Goal: Complete application form: Complete application form

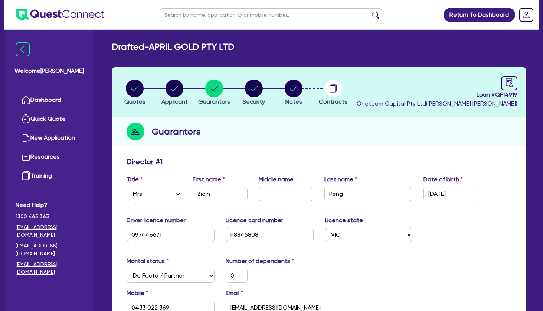
select select "MRS"
select select "VIC"
select select "DE_FACTO"
click at [60, 101] on link "Dashboard" at bounding box center [49, 100] width 67 height 19
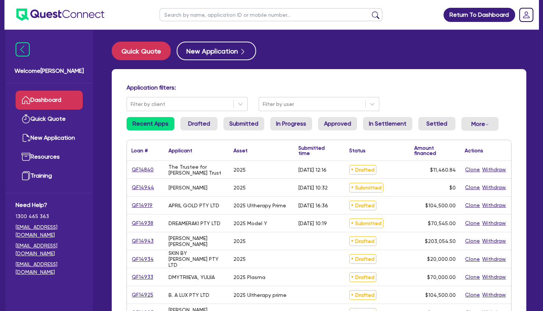
click at [344, 71] on div "Application filters: Filter by client Filter by user Recent Apps Drafted Submit…" at bounding box center [319, 311] width 415 height 485
click at [220, 15] on input "text" at bounding box center [271, 14] width 223 height 13
type input "alissa"
click at [370, 11] on button "submit" at bounding box center [376, 16] width 12 height 10
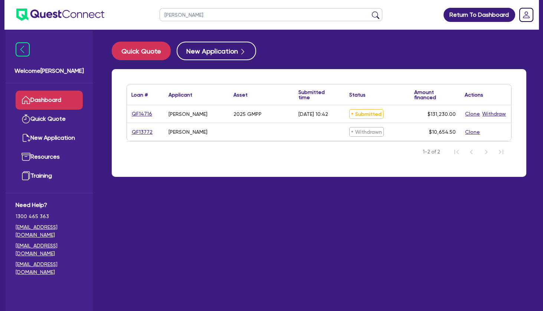
drag, startPoint x: 181, startPoint y: 111, endPoint x: 235, endPoint y: 108, distance: 53.9
click at [235, 108] on div "QF14716 MOLONEY, ALISSA ANN 2025 GMPP 25/07/2025 - 10:42 Submitted $131,230.00 …" at bounding box center [319, 114] width 384 height 18
click at [234, 107] on div "2025 GMPP" at bounding box center [261, 113] width 65 height 17
click at [145, 113] on link "QF14716" at bounding box center [141, 113] width 21 height 9
select select "TERTIARY_ASSETS"
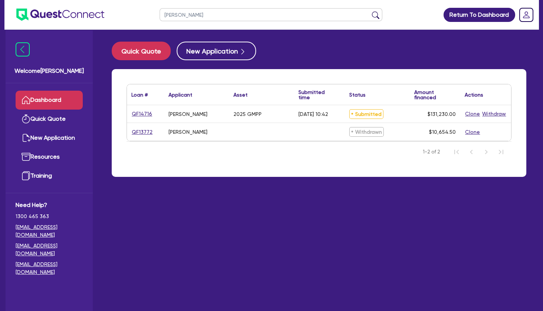
select select "BEAUTY_EQUIPMENT"
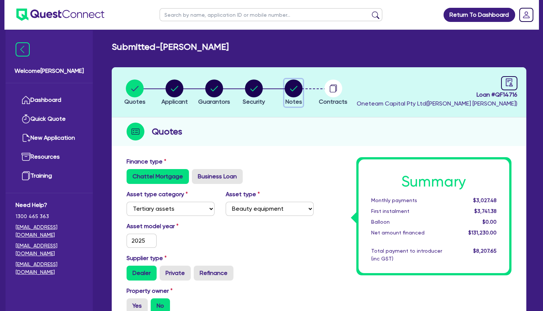
click at [291, 87] on circle "button" at bounding box center [294, 88] width 18 height 18
select select "Other"
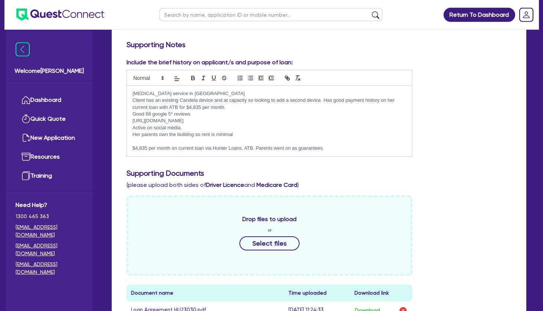
scroll to position [200, 0]
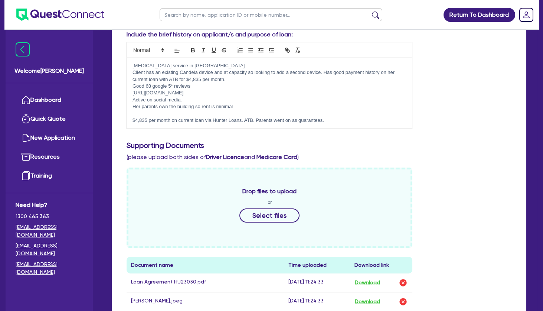
click at [344, 123] on p "$4,835 per month on current loan via Hunter Loans. ATB. Parents went on as guar…" at bounding box center [269, 120] width 274 height 7
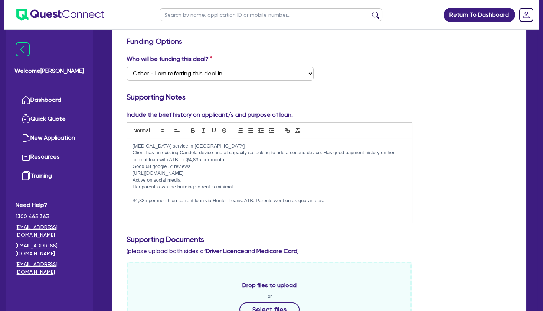
scroll to position [0, 0]
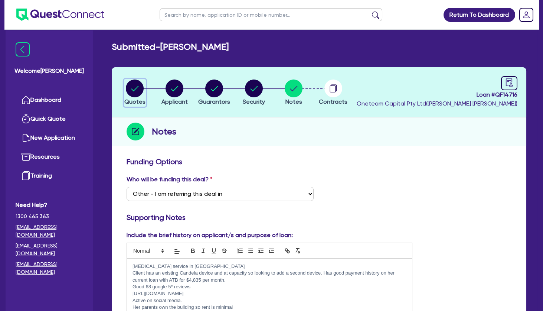
click at [135, 80] on circle "button" at bounding box center [135, 88] width 18 height 18
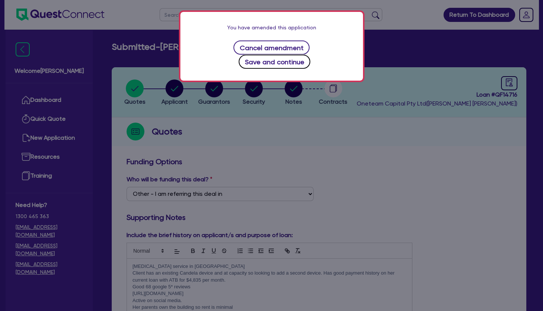
click at [265, 59] on button "Save and continue" at bounding box center [275, 62] width 72 height 14
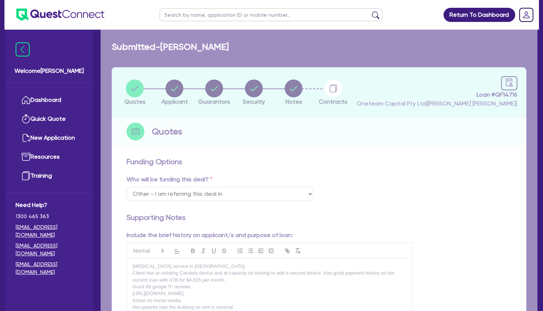
select select "TERTIARY_ASSETS"
select select "BEAUTY_EQUIPMENT"
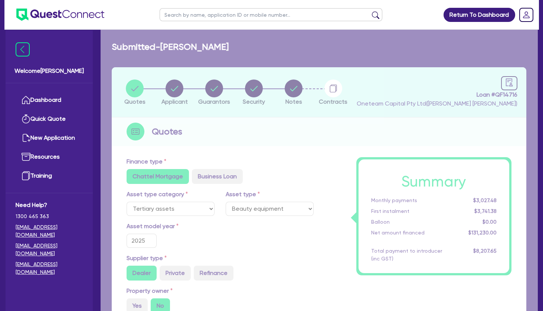
type input "162,800"
type input "32,560"
type input "6,561.5"
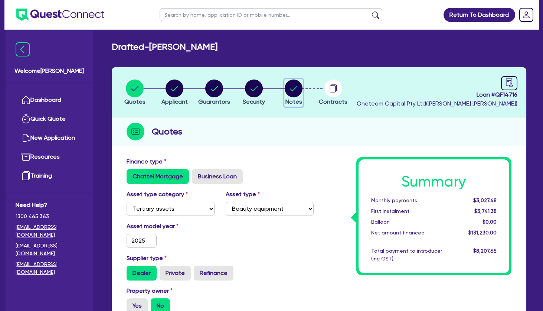
click at [297, 92] on circle "button" at bounding box center [294, 88] width 18 height 18
select select "Other"
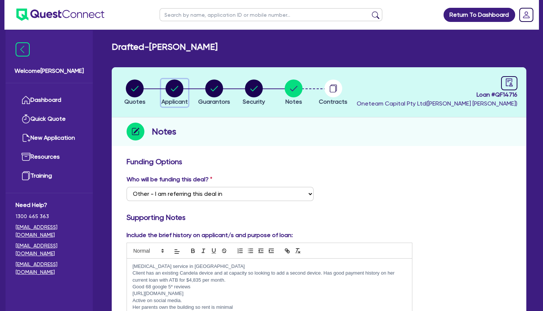
click at [173, 87] on circle "button" at bounding box center [175, 88] width 18 height 18
select select "SOLE_TRADER"
select select "HEALTH_BEAUTY"
select select "HAIR_BEAUTY_SALONS"
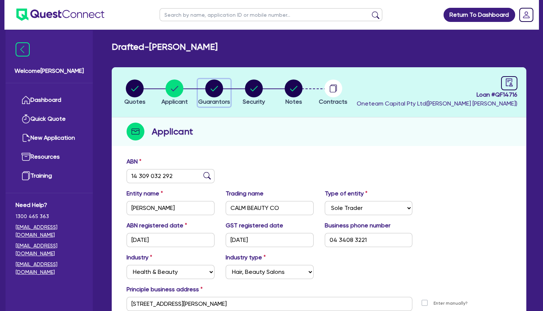
click at [216, 90] on circle "button" at bounding box center [214, 88] width 18 height 18
select select "MRS"
select select "NSW"
select select "DE_FACTO"
select select "VEHICLE"
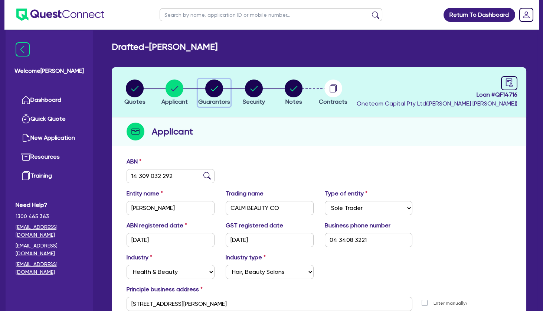
select select "CASH"
select select "EQUIPMENT"
select select "HOUSEHOLD_PERSONAL"
select select "OTHER"
select select "EQUIPMENT_LOAN"
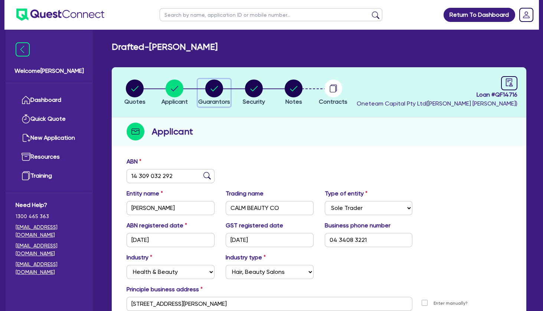
select select "OTHER"
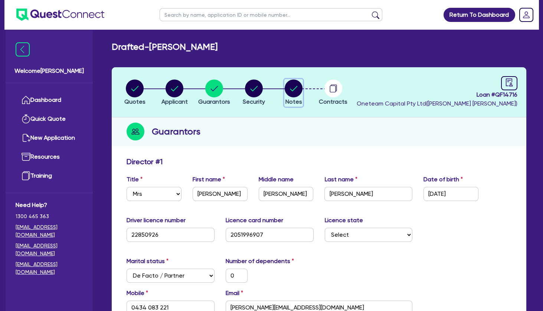
drag, startPoint x: 290, startPoint y: 88, endPoint x: 269, endPoint y: 109, distance: 29.7
click at [290, 89] on circle "button" at bounding box center [294, 88] width 18 height 18
select select "Other"
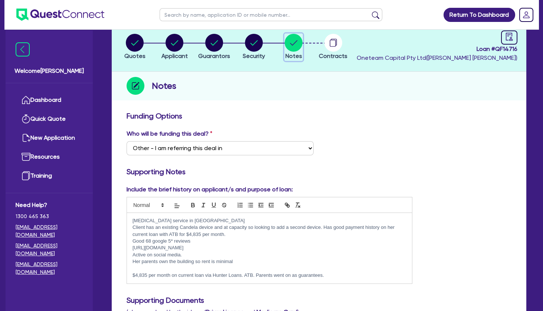
scroll to position [80, 0]
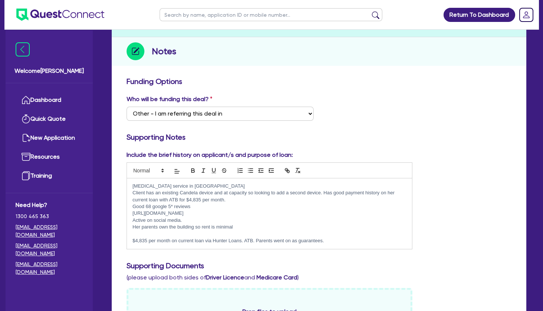
click at [243, 226] on p "Her parents own the building so rent is minimal" at bounding box center [269, 226] width 274 height 7
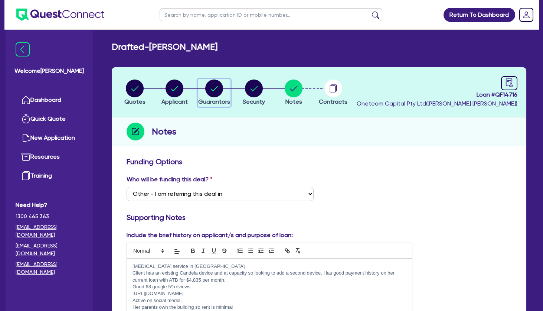
click at [212, 91] on circle "button" at bounding box center [214, 88] width 18 height 18
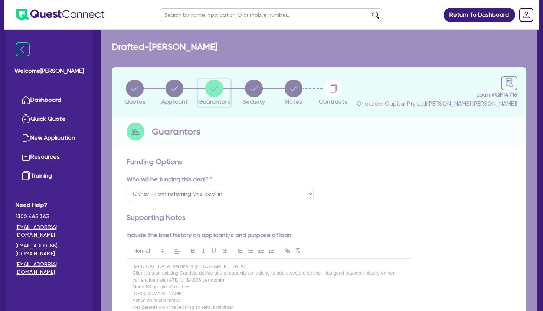
select select "MRS"
select select "NSW"
select select "DE_FACTO"
select select "VEHICLE"
select select "CASH"
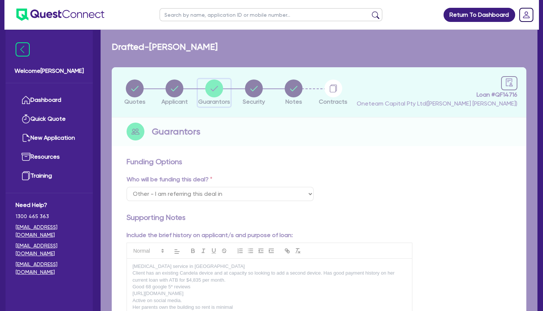
select select "EQUIPMENT"
select select "HOUSEHOLD_PERSONAL"
select select "OTHER"
select select "EQUIPMENT_LOAN"
select select "OTHER"
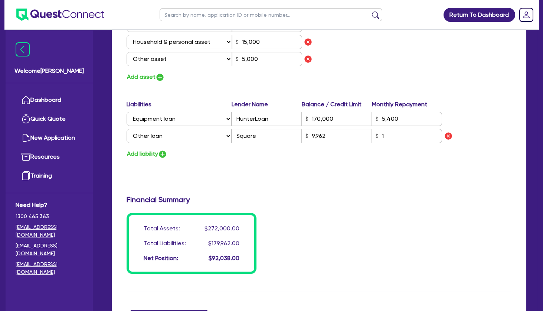
scroll to position [521, 0]
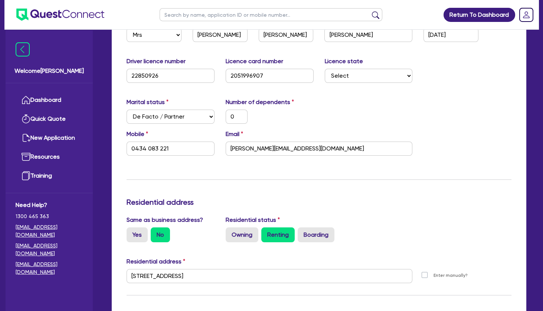
scroll to position [0, 0]
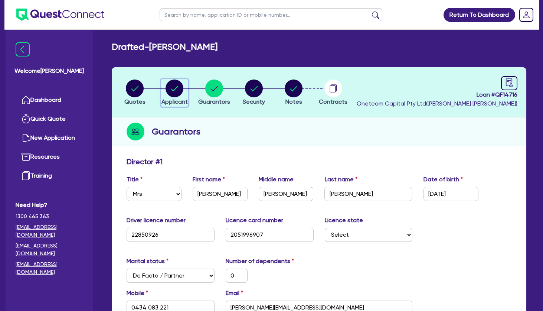
click at [175, 91] on circle "button" at bounding box center [175, 88] width 18 height 18
select select "SOLE_TRADER"
select select "HEALTH_BEAUTY"
select select "HAIR_BEAUTY_SALONS"
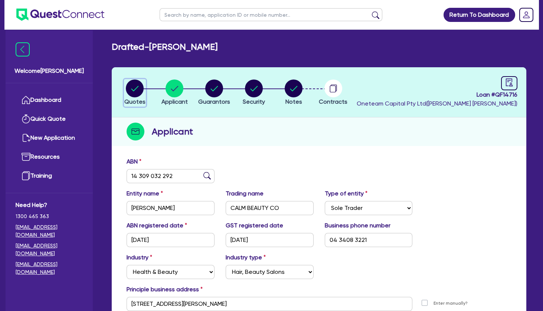
click at [138, 86] on icon "button" at bounding box center [134, 88] width 7 height 5
select select "TERTIARY_ASSETS"
select select "BEAUTY_EQUIPMENT"
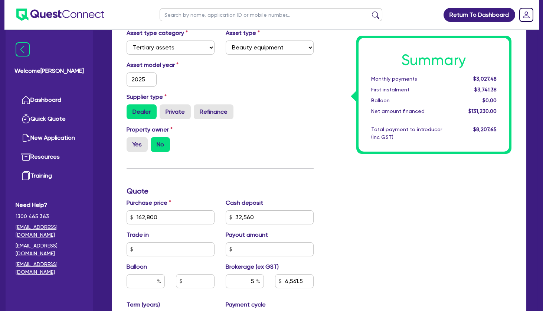
scroll to position [40, 0]
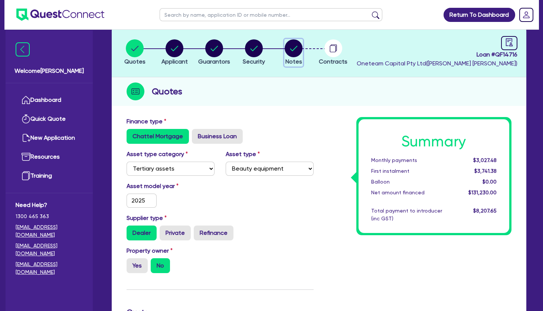
click at [297, 47] on circle "button" at bounding box center [294, 48] width 18 height 18
select select "Other"
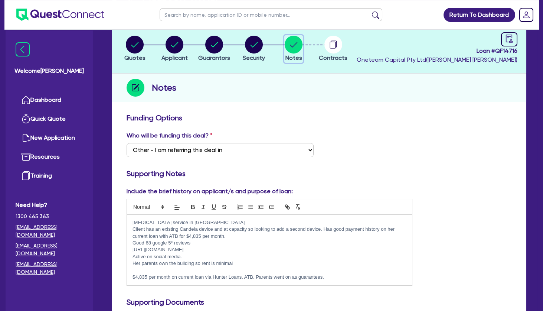
scroll to position [80, 0]
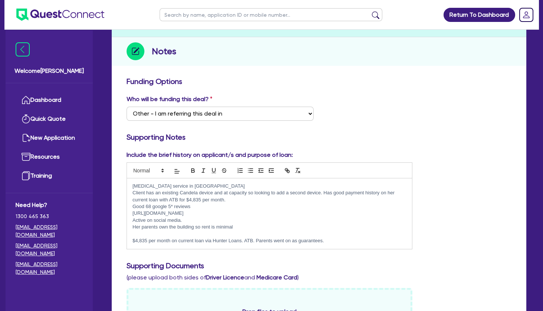
click at [184, 234] on p at bounding box center [269, 233] width 274 height 7
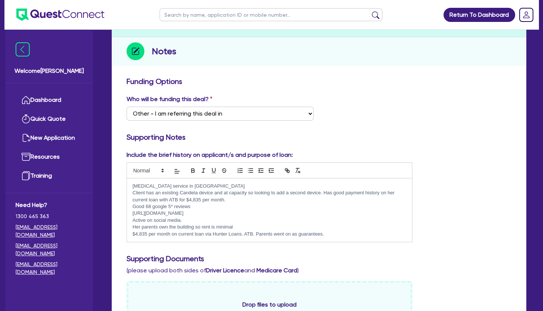
click at [337, 237] on p "$4,835 per month on current loan via Hunter Loans. ATB. Parents went on as guar…" at bounding box center [269, 233] width 274 height 7
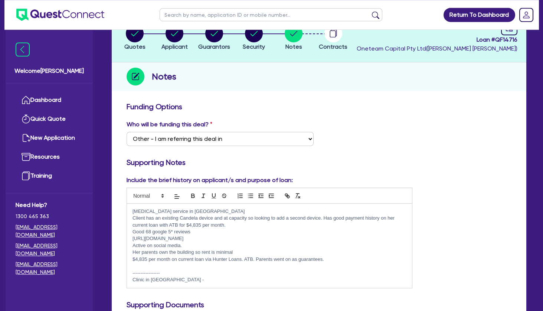
scroll to position [0, 0]
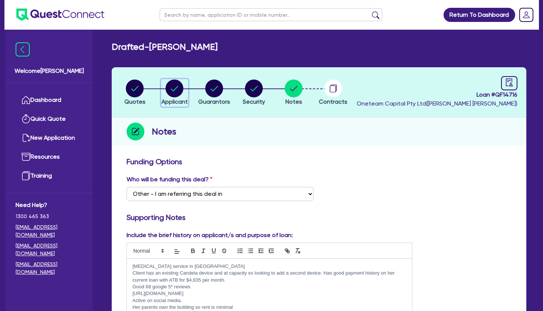
click at [178, 88] on circle "button" at bounding box center [175, 88] width 18 height 18
select select "SOLE_TRADER"
select select "HEALTH_BEAUTY"
select select "HAIR_BEAUTY_SALONS"
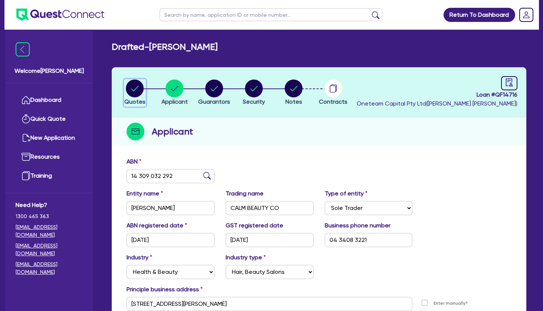
click at [130, 92] on circle "button" at bounding box center [135, 88] width 18 height 18
select select "TERTIARY_ASSETS"
select select "BEAUTY_EQUIPMENT"
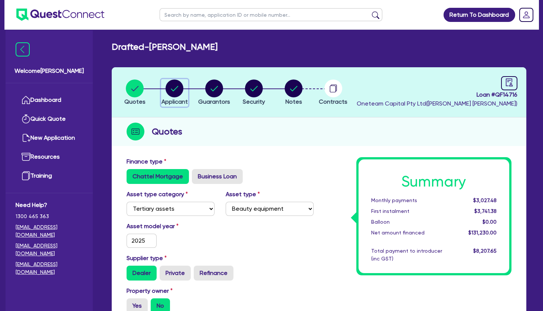
click at [179, 83] on circle "button" at bounding box center [175, 88] width 18 height 18
select select "SOLE_TRADER"
select select "HEALTH_BEAUTY"
select select "HAIR_BEAUTY_SALONS"
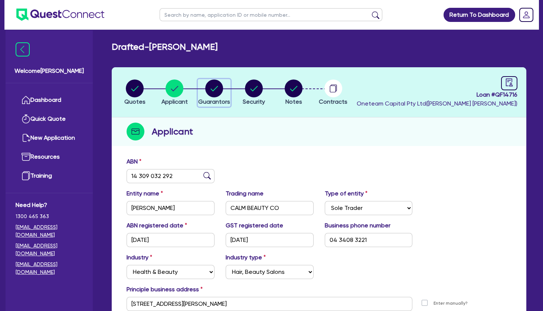
click at [215, 85] on circle "button" at bounding box center [214, 88] width 18 height 18
select select "MRS"
select select "NSW"
select select "DE_FACTO"
select select "VEHICLE"
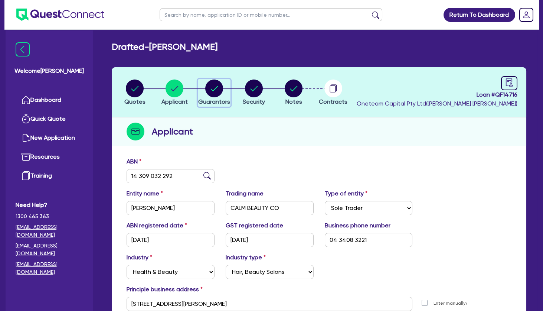
select select "CASH"
select select "EQUIPMENT"
select select "HOUSEHOLD_PERSONAL"
select select "OTHER"
select select "EQUIPMENT_LOAN"
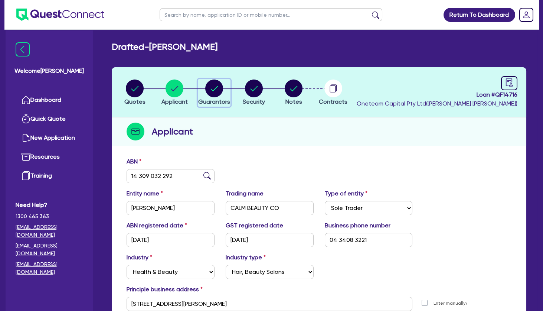
select select "OTHER"
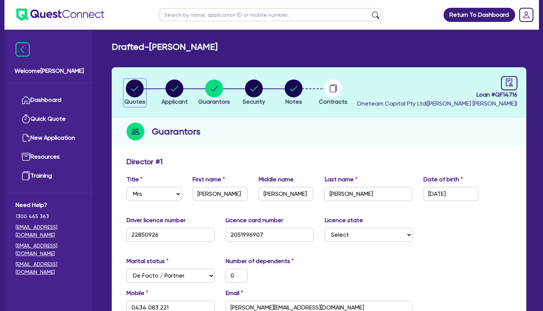
click at [138, 89] on circle "button" at bounding box center [135, 88] width 18 height 18
select select "TERTIARY_ASSETS"
select select "BEAUTY_EQUIPMENT"
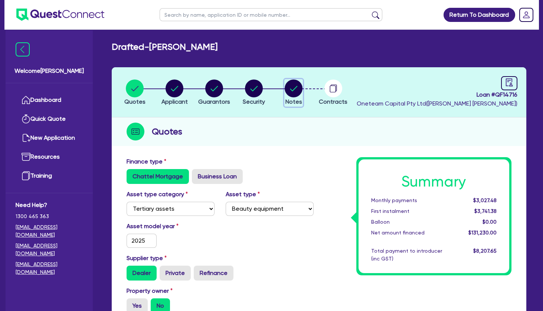
click at [291, 89] on icon "button" at bounding box center [294, 88] width 18 height 18
select select "Other"
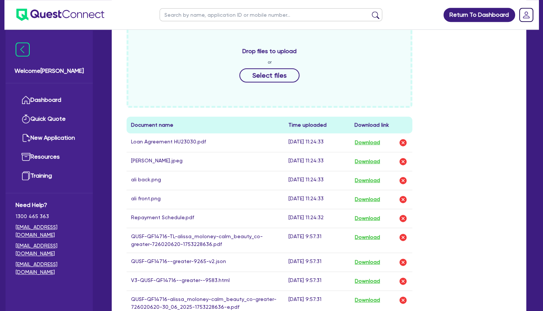
scroll to position [441, 0]
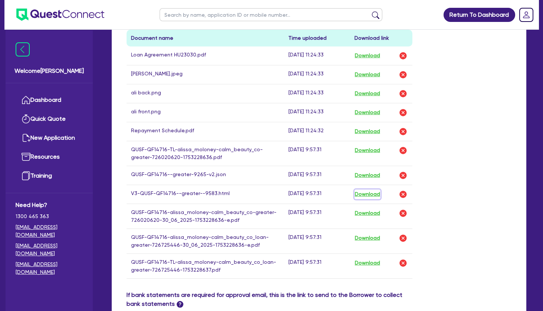
click at [370, 195] on button "Download" at bounding box center [367, 194] width 26 height 10
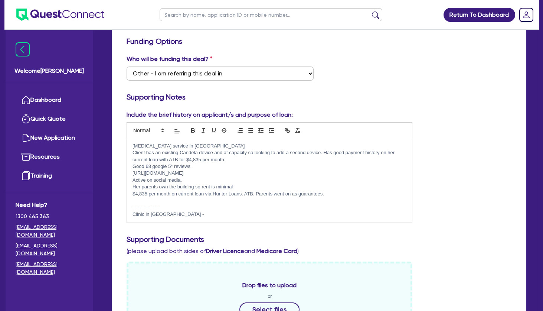
scroll to position [0, 0]
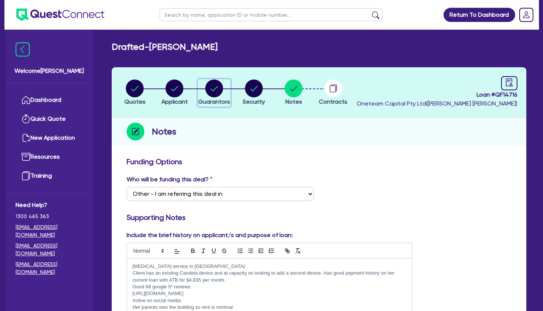
click at [209, 92] on circle "button" at bounding box center [214, 88] width 18 height 18
select select "MRS"
select select "NSW"
select select "DE_FACTO"
select select "VEHICLE"
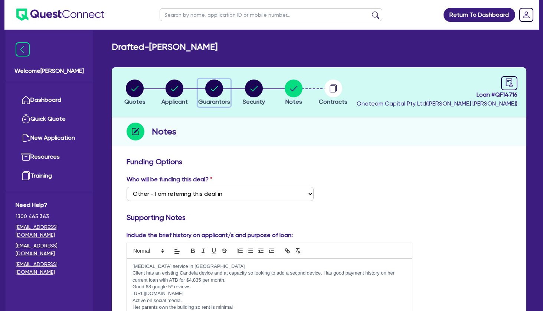
select select "CASH"
select select "EQUIPMENT"
select select "HOUSEHOLD_PERSONAL"
select select "OTHER"
select select "EQUIPMENT_LOAN"
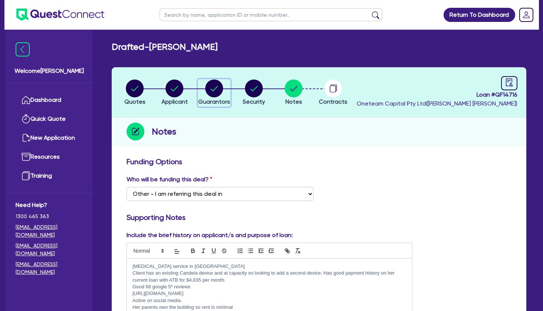
select select "OTHER"
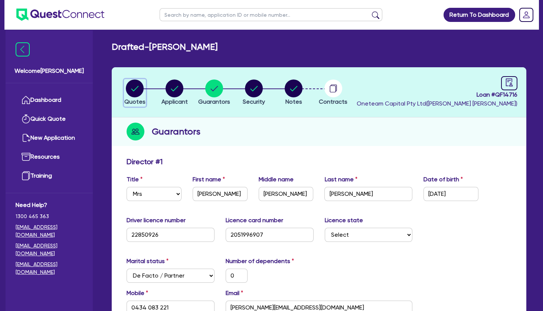
click at [136, 87] on circle "button" at bounding box center [135, 88] width 18 height 18
select select "TERTIARY_ASSETS"
select select "BEAUTY_EQUIPMENT"
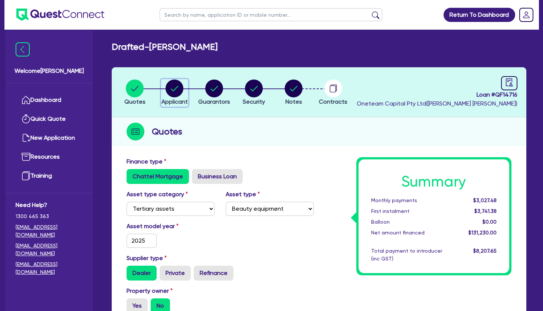
click at [177, 86] on icon "button" at bounding box center [174, 88] width 7 height 5
select select "SOLE_TRADER"
select select "HEALTH_BEAUTY"
select select "HAIR_BEAUTY_SALONS"
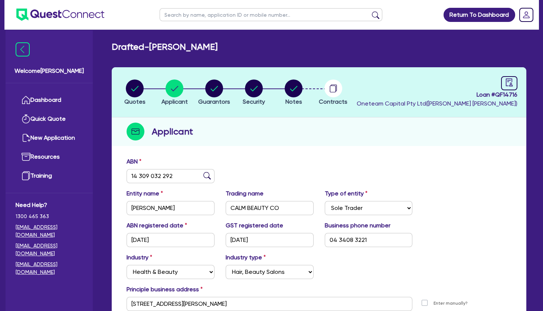
click at [279, 143] on div "Applicant" at bounding box center [319, 131] width 415 height 29
click at [289, 91] on circle "button" at bounding box center [294, 88] width 18 height 18
select select "Other"
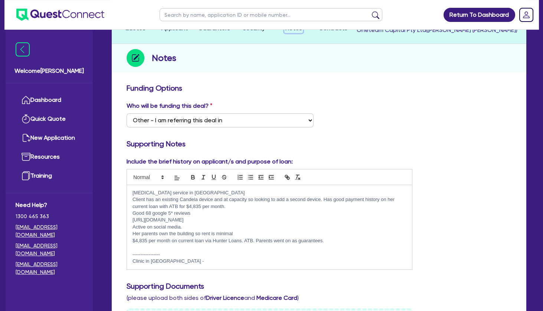
scroll to position [120, 0]
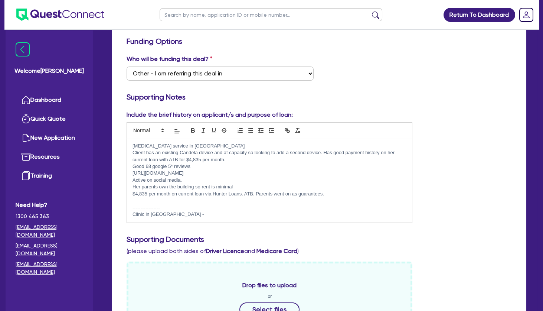
click at [220, 169] on p "Good 68 google 5* reviews" at bounding box center [269, 166] width 274 height 7
click at [221, 176] on p "https://calmbeautyco.au/" at bounding box center [269, 173] width 274 height 7
click at [229, 180] on p "Active on social media." at bounding box center [269, 180] width 274 height 7
click at [226, 173] on p "https://calmbeautyco.au/" at bounding box center [269, 173] width 274 height 7
drag, startPoint x: 225, startPoint y: 167, endPoint x: 232, endPoint y: 163, distance: 7.8
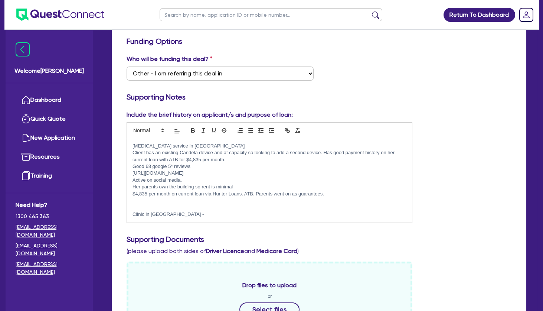
click at [226, 167] on p "Good 68 google 5* reviews" at bounding box center [269, 166] width 274 height 7
click at [233, 161] on p "Client has an existing Candela device and at capacity so looking to add a secon…" at bounding box center [269, 156] width 274 height 14
click at [233, 150] on p "Client has an existing Candela device and at capacity so looking to add a secon…" at bounding box center [269, 156] width 274 height 14
click at [231, 143] on p "Laser hair removal service in Armidale" at bounding box center [269, 146] width 274 height 7
click at [245, 185] on p "Her parents own the building so rent is minimal" at bounding box center [269, 186] width 274 height 7
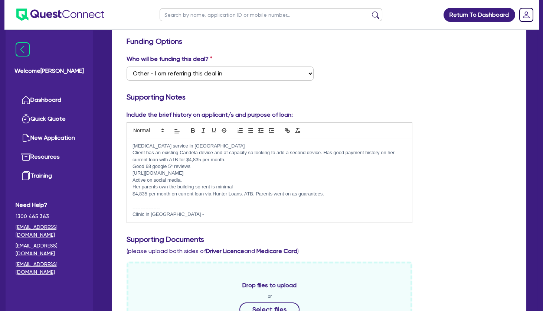
click at [240, 176] on p "https://calmbeautyco.au/" at bounding box center [269, 173] width 274 height 7
drag, startPoint x: 239, startPoint y: 179, endPoint x: 238, endPoint y: 173, distance: 6.0
click at [239, 179] on p "Active on social media." at bounding box center [269, 180] width 274 height 7
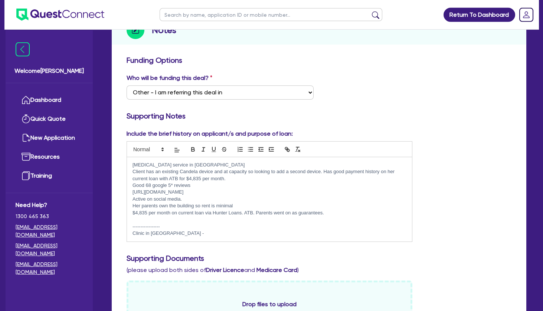
scroll to position [0, 0]
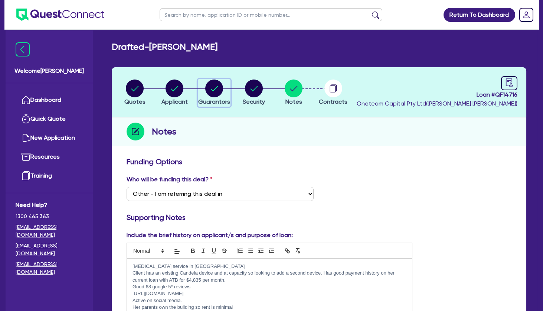
click at [215, 92] on circle "button" at bounding box center [214, 88] width 18 height 18
select select "MRS"
select select "NSW"
select select "DE_FACTO"
select select "VEHICLE"
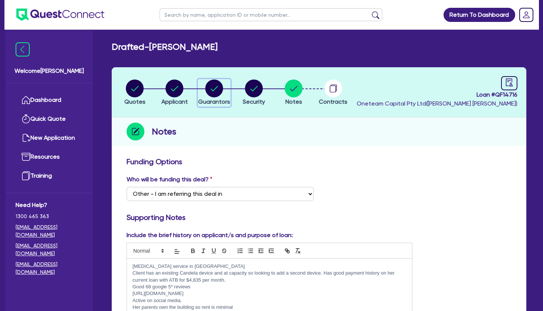
select select "CASH"
select select "EQUIPMENT"
select select "HOUSEHOLD_PERSONAL"
select select "OTHER"
select select "EQUIPMENT_LOAN"
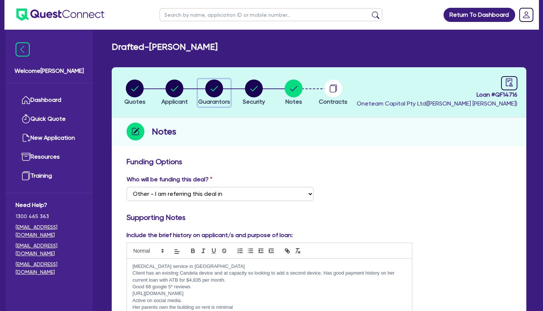
select select "OTHER"
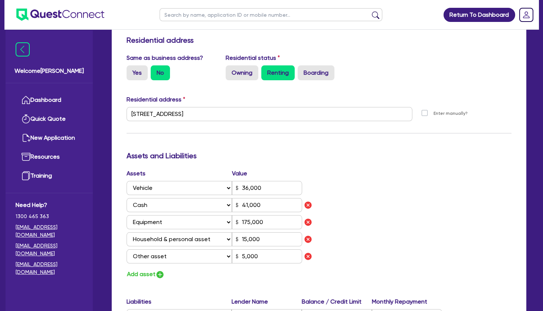
scroll to position [401, 0]
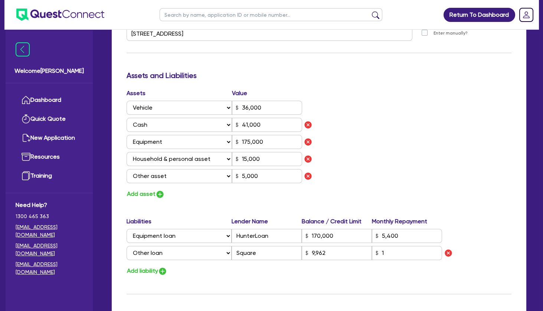
click at [383, 123] on div "Assets Value Select Asset Cash Property Investment property Vehicle Truck Trail…" at bounding box center [319, 144] width 396 height 110
click at [364, 125] on div "Assets Value Select Asset Cash Property Investment property Vehicle Truck Trail…" at bounding box center [319, 144] width 396 height 110
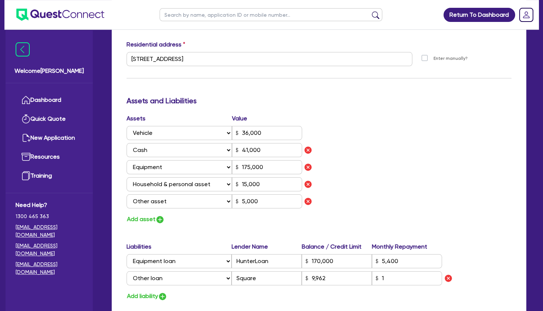
scroll to position [361, 0]
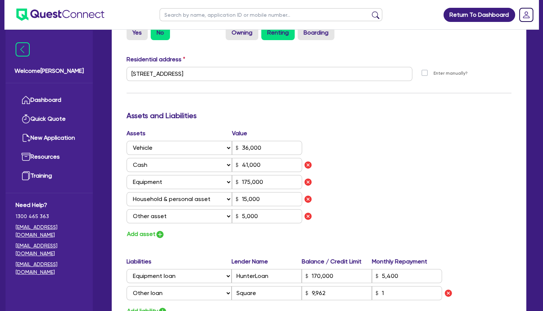
click at [344, 115] on h3 "Assets and Liabilities" at bounding box center [319, 115] width 385 height 9
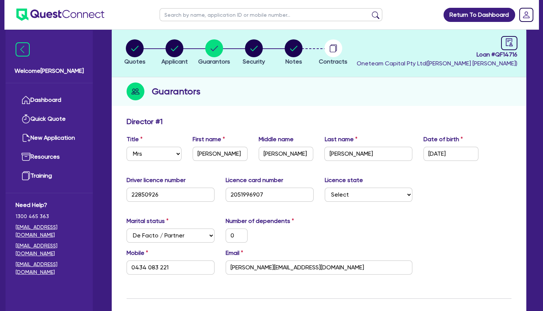
scroll to position [0, 0]
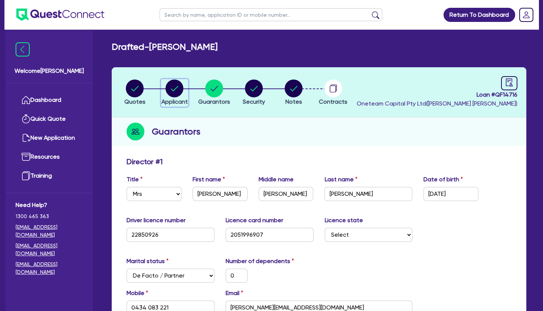
click at [176, 89] on circle "button" at bounding box center [175, 88] width 18 height 18
select select "SOLE_TRADER"
select select "HEALTH_BEAUTY"
select select "HAIR_BEAUTY_SALONS"
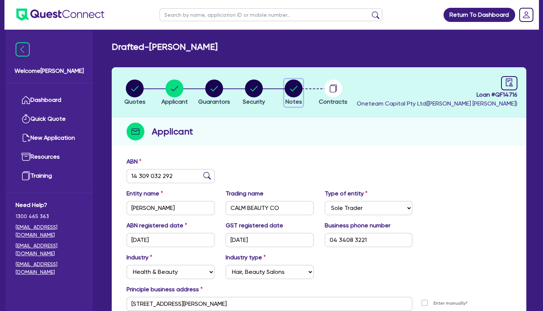
click at [292, 91] on circle "button" at bounding box center [294, 88] width 18 height 18
select select "Other"
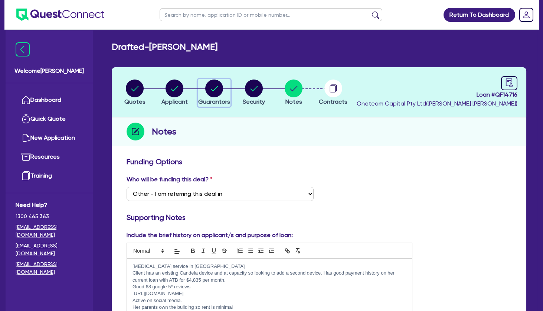
click at [215, 82] on circle "button" at bounding box center [214, 88] width 18 height 18
select select "MRS"
select select "NSW"
select select "DE_FACTO"
select select "VEHICLE"
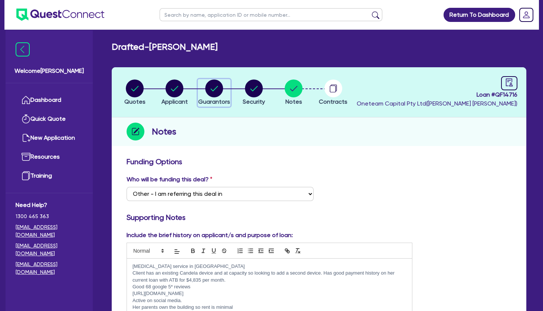
select select "CASH"
select select "EQUIPMENT"
select select "HOUSEHOLD_PERSONAL"
select select "OTHER"
select select "EQUIPMENT_LOAN"
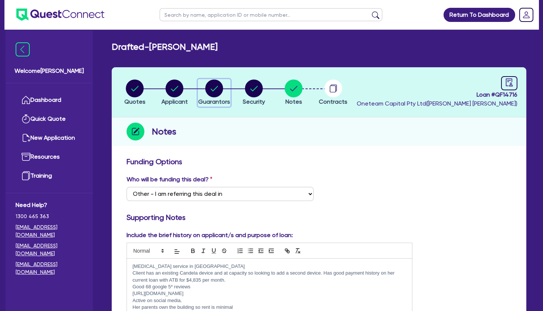
select select "OTHER"
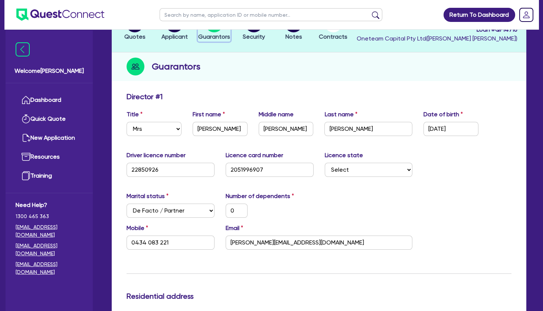
scroll to position [120, 0]
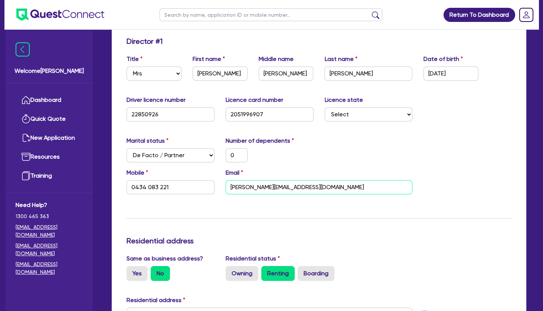
click at [272, 184] on input "alissa@calmbeautyco.au" at bounding box center [319, 187] width 187 height 14
click at [291, 159] on div "0" at bounding box center [269, 155] width 99 height 14
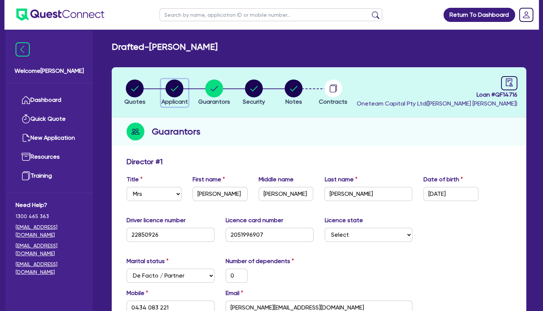
click at [175, 85] on circle "button" at bounding box center [175, 88] width 18 height 18
select select "SOLE_TRADER"
select select "HEALTH_BEAUTY"
select select "HAIR_BEAUTY_SALONS"
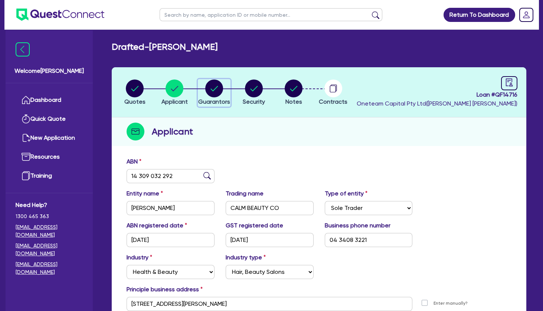
click at [212, 87] on circle "button" at bounding box center [214, 88] width 18 height 18
select select "MRS"
select select "NSW"
select select "DE_FACTO"
select select "VEHICLE"
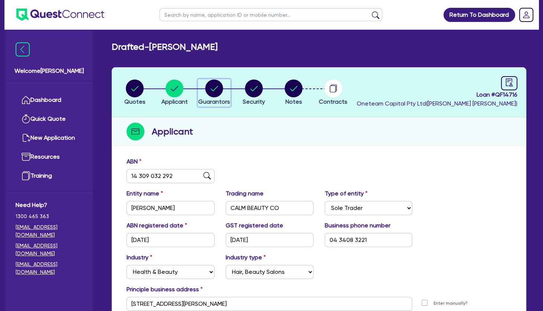
select select "CASH"
select select "EQUIPMENT"
select select "HOUSEHOLD_PERSONAL"
select select "OTHER"
select select "EQUIPMENT_LOAN"
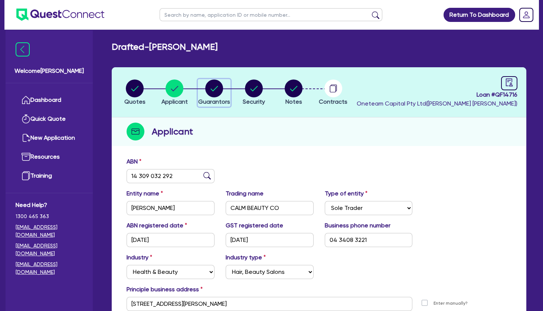
select select "OTHER"
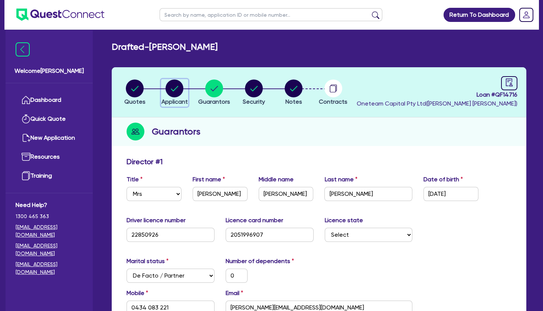
click at [176, 88] on icon "button" at bounding box center [174, 88] width 7 height 5
select select "SOLE_TRADER"
select select "HEALTH_BEAUTY"
select select "HAIR_BEAUTY_SALONS"
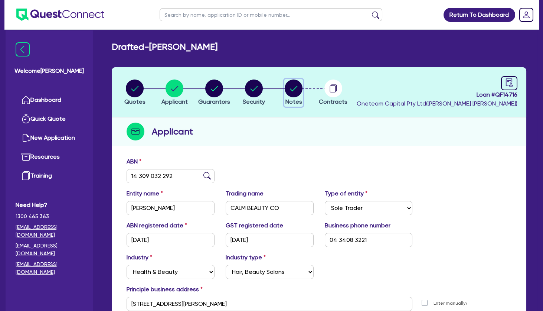
click at [294, 89] on icon "button" at bounding box center [293, 88] width 7 height 5
select select "Other"
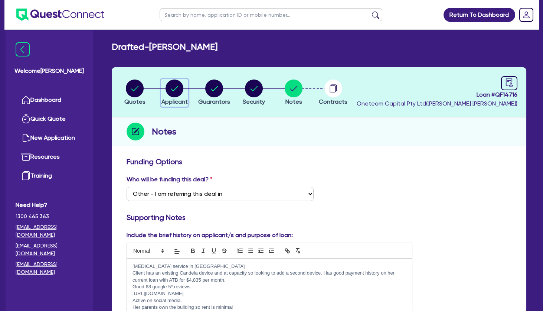
click at [178, 84] on circle "button" at bounding box center [175, 88] width 18 height 18
select select "SOLE_TRADER"
select select "HEALTH_BEAUTY"
select select "HAIR_BEAUTY_SALONS"
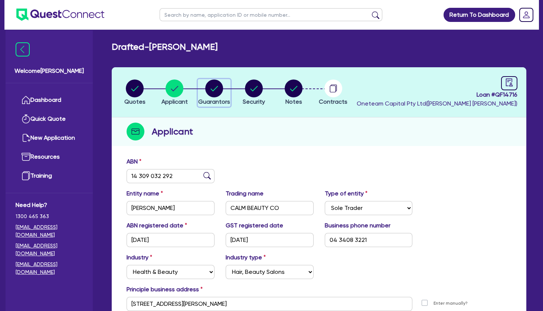
click at [211, 87] on circle "button" at bounding box center [214, 88] width 18 height 18
select select "MRS"
select select "NSW"
select select "DE_FACTO"
select select "VEHICLE"
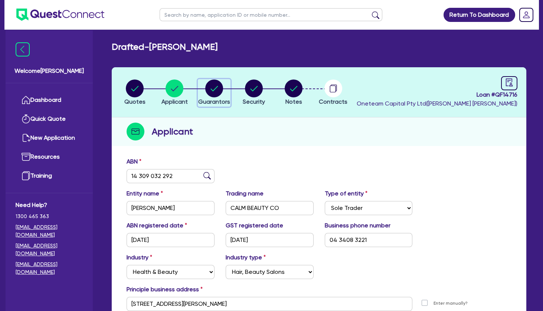
select select "CASH"
select select "EQUIPMENT"
select select "HOUSEHOLD_PERSONAL"
select select "OTHER"
select select "EQUIPMENT_LOAN"
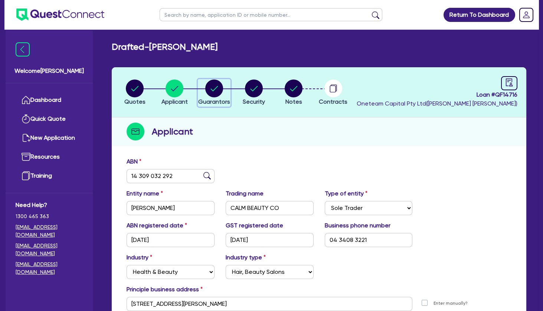
select select "OTHER"
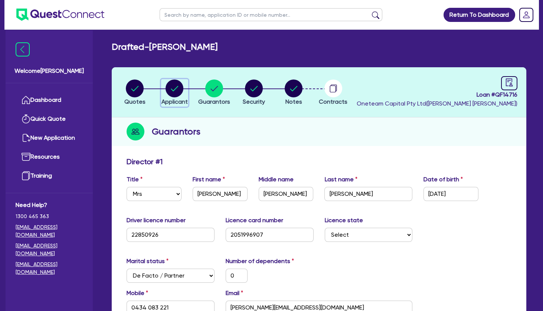
click at [179, 86] on circle "button" at bounding box center [175, 88] width 18 height 18
select select "SOLE_TRADER"
select select "HEALTH_BEAUTY"
select select "HAIR_BEAUTY_SALONS"
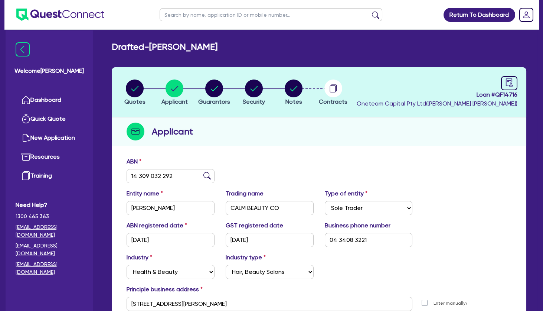
drag, startPoint x: 250, startPoint y: 48, endPoint x: 114, endPoint y: 45, distance: 137.0
click at [114, 45] on h2 "Drafted - MOLONEY, ALISSA ANN" at bounding box center [165, 47] width 106 height 11
click at [215, 93] on circle "button" at bounding box center [214, 88] width 18 height 18
select select "MRS"
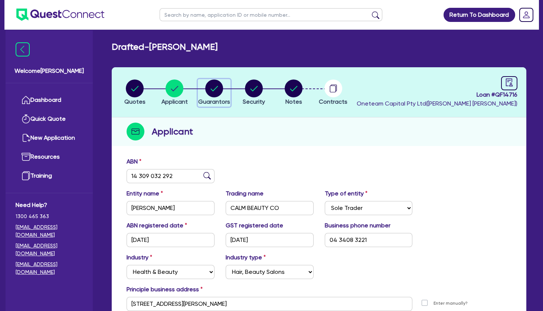
select select "NSW"
select select "DE_FACTO"
select select "VEHICLE"
select select "CASH"
select select "EQUIPMENT"
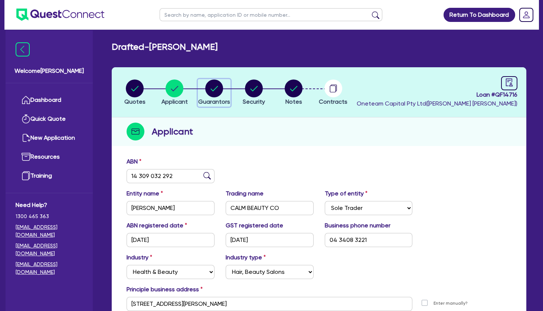
select select "HOUSEHOLD_PERSONAL"
select select "OTHER"
select select "EQUIPMENT_LOAN"
select select "OTHER"
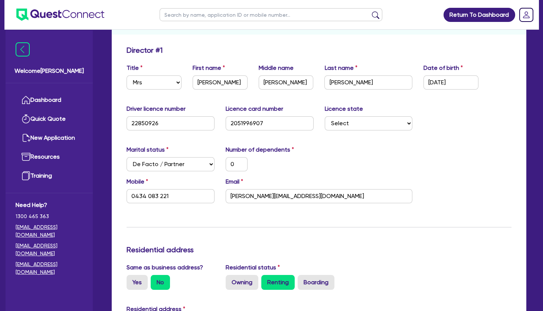
scroll to position [160, 0]
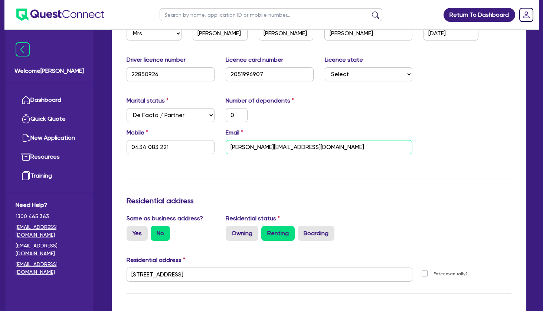
click at [266, 146] on input "alissa@calmbeautyco.au" at bounding box center [319, 147] width 187 height 14
click at [371, 120] on div "Marital status Select Single Married De Facto / Partner Number of dependents 0" at bounding box center [319, 112] width 396 height 32
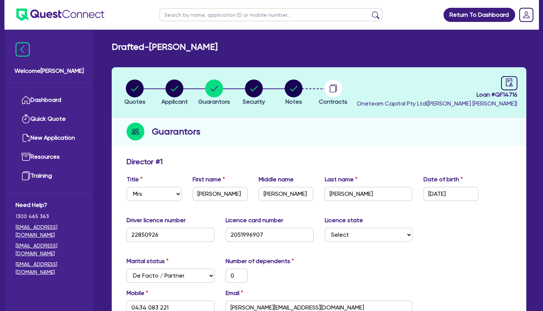
click at [253, 138] on div "Guarantors" at bounding box center [319, 131] width 415 height 29
click at [251, 88] on circle "button" at bounding box center [254, 88] width 18 height 18
select select "TERTIARY_ASSETS"
select select "BEAUTY_EQUIPMENT"
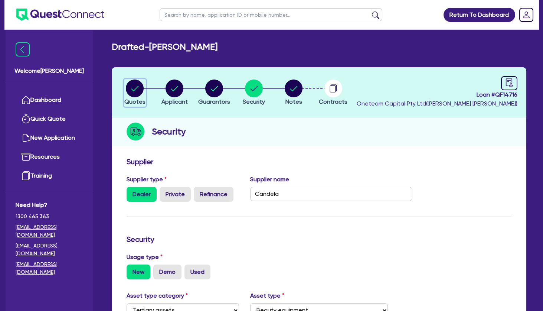
click at [137, 87] on icon "button" at bounding box center [134, 88] width 7 height 5
select select "TERTIARY_ASSETS"
select select "BEAUTY_EQUIPMENT"
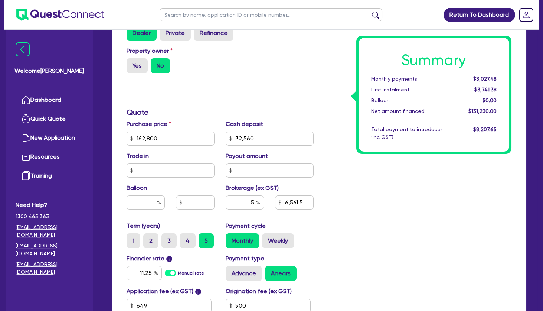
scroll to position [240, 0]
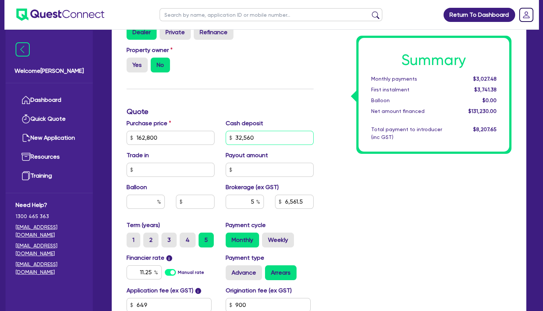
click at [258, 140] on input "32,560" at bounding box center [270, 138] width 88 height 14
drag, startPoint x: 267, startPoint y: 136, endPoint x: 222, endPoint y: 134, distance: 45.3
click at [226, 134] on input "32,560" at bounding box center [270, 138] width 88 height 14
type input "0.00"
type input "162,800"
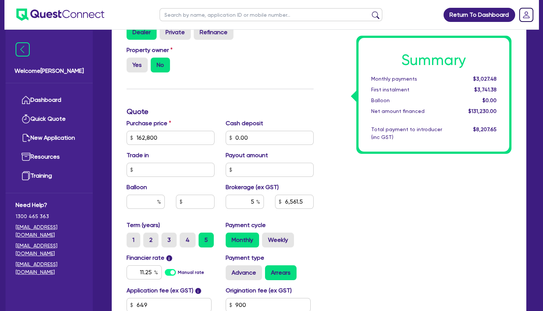
type input "6,561.5"
click at [235, 74] on div "Property owner Yes No" at bounding box center [220, 62] width 198 height 33
type input "162,800"
type input "8,189.5"
drag, startPoint x: 174, startPoint y: 141, endPoint x: 119, endPoint y: 134, distance: 55.4
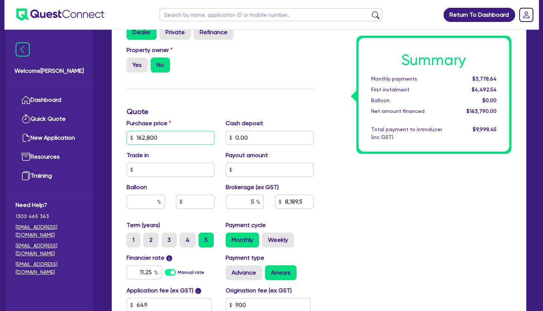
click at [127, 134] on input "162,800" at bounding box center [171, 138] width 88 height 14
type input "162,000"
type input "8,149.5"
click at [371, 228] on div "Summary Monthly payments $3,778.64 First instalment $4,492.54 Balloon $0.00 Net…" at bounding box center [418, 134] width 198 height 434
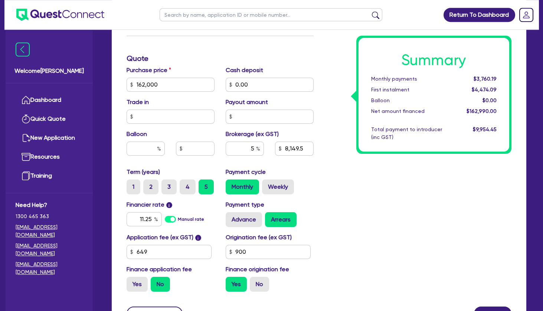
scroll to position [281, 0]
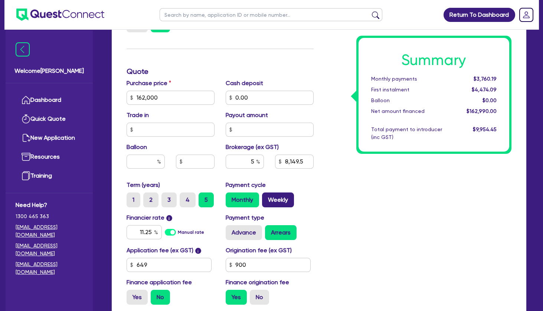
click at [275, 203] on label "Weekly" at bounding box center [278, 199] width 32 height 15
click at [267, 197] on input "Weekly" at bounding box center [264, 194] width 5 height 5
radio input "true"
type input "8,149.5"
click at [366, 206] on div "Summary Weekly payments $865.42 First instalment $1,579.32 Balloon $0.00 Net am…" at bounding box center [418, 93] width 198 height 434
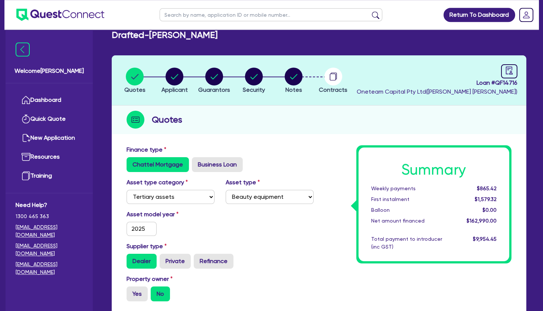
scroll to position [0, 0]
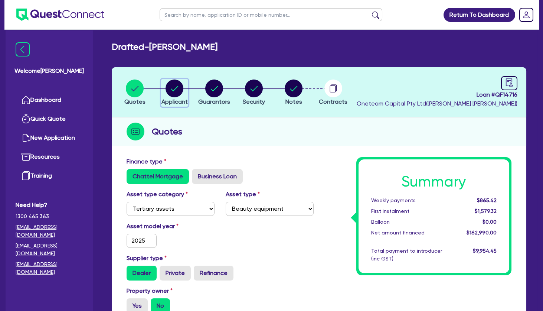
click at [179, 89] on circle "button" at bounding box center [175, 88] width 18 height 18
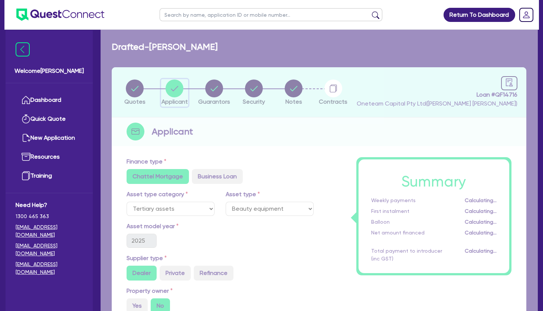
select select "SOLE_TRADER"
select select "HEALTH_BEAUTY"
select select "HAIR_BEAUTY_SALONS"
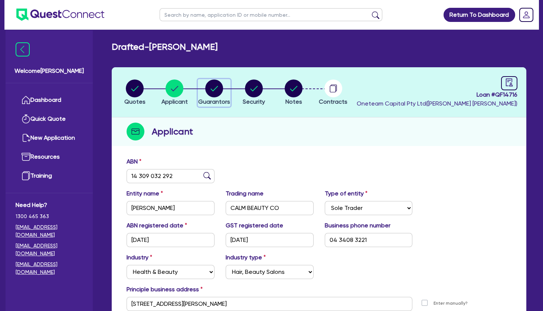
click at [217, 85] on circle "button" at bounding box center [214, 88] width 18 height 18
select select "MRS"
select select "NSW"
select select "DE_FACTO"
select select "VEHICLE"
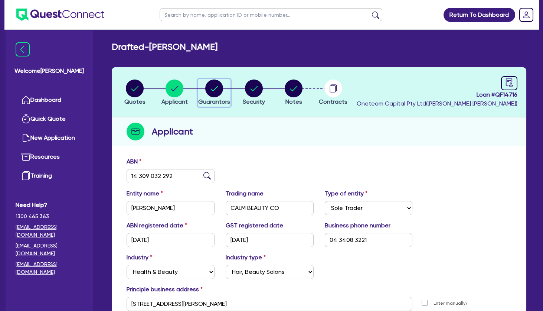
select select "CASH"
select select "EQUIPMENT"
select select "HOUSEHOLD_PERSONAL"
select select "OTHER"
select select "EQUIPMENT_LOAN"
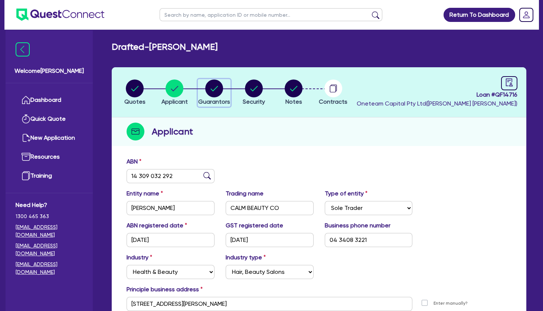
select select "OTHER"
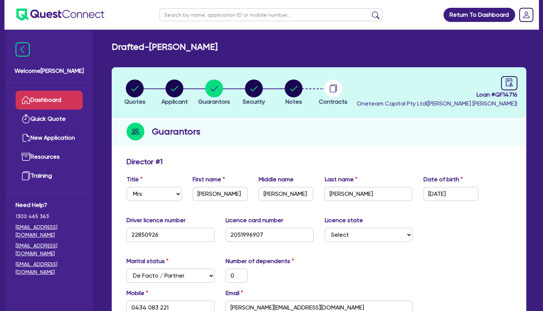
click at [66, 98] on link "Dashboard" at bounding box center [49, 100] width 67 height 19
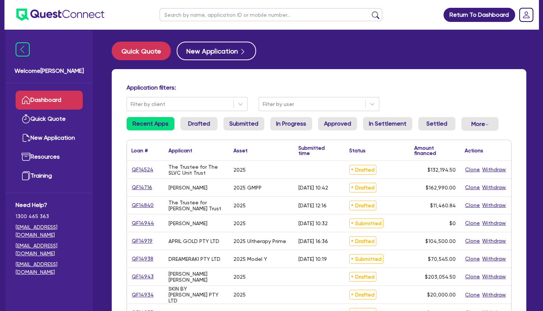
click at [257, 16] on input "text" at bounding box center [271, 14] width 223 height 13
type input "marg"
click at [370, 11] on button "submit" at bounding box center [376, 16] width 12 height 10
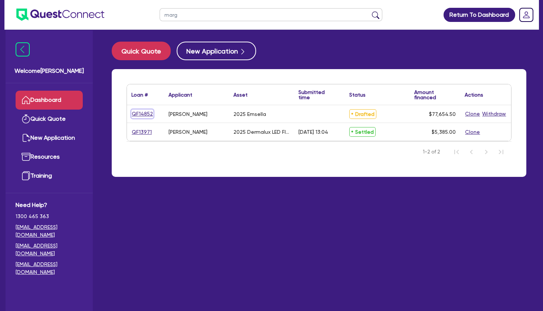
click at [147, 112] on link "QF14852" at bounding box center [142, 113] width 22 height 9
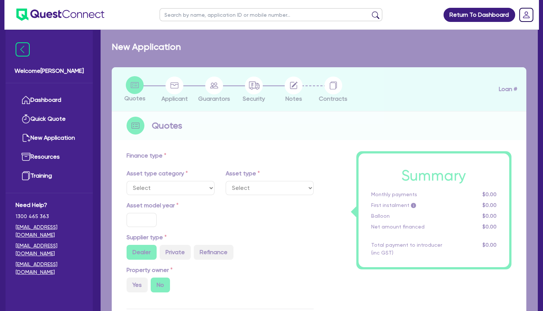
select select "TERTIARY_ASSETS"
type input "2025"
radio input "true"
type input "77,000"
type input "4"
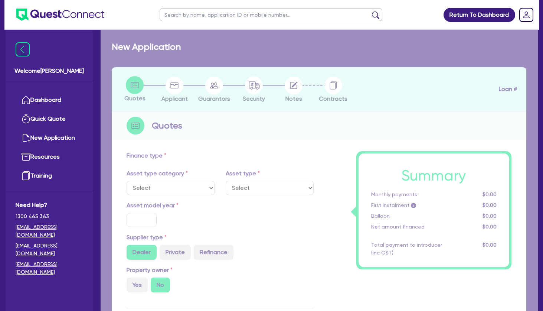
type input "3,106.18"
type input "17.95"
select select "BEAUTY_EQUIPMENT"
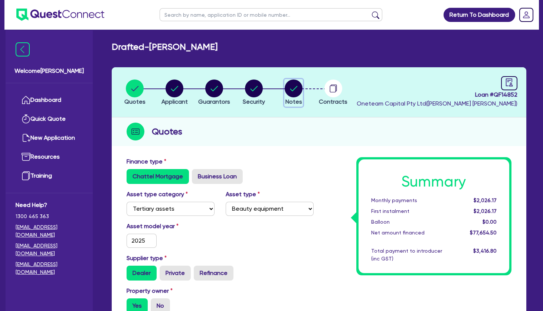
click at [290, 87] on circle "button" at bounding box center [294, 88] width 18 height 18
select select "Other"
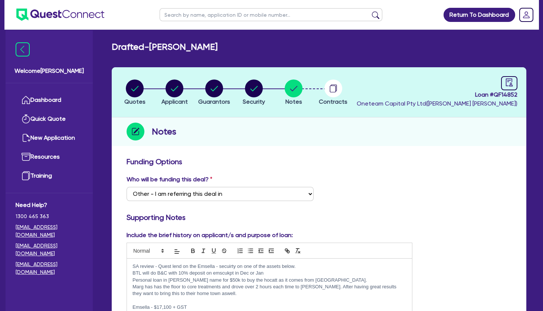
drag, startPoint x: 516, startPoint y: 94, endPoint x: 495, endPoint y: 95, distance: 20.4
click at [495, 95] on header "Quotes Applicant Guarantors Security Notes Contracts Loan # QF14852 Oneteam Cap…" at bounding box center [319, 92] width 415 height 50
copy span "QF14852"
click at [248, 274] on p "BTL will do B&C with 10% deposit on emscukpt in Dec or Jan" at bounding box center [269, 272] width 274 height 7
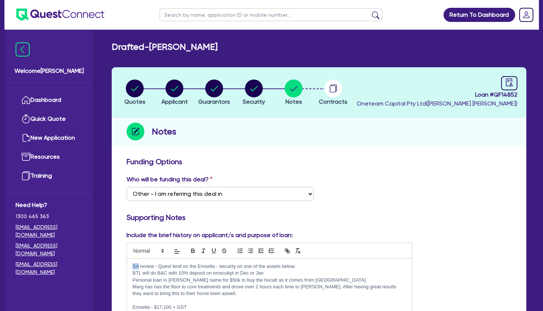
drag, startPoint x: 139, startPoint y: 266, endPoint x: 125, endPoint y: 263, distance: 13.9
click at [127, 263] on div "SA review - Quest lend on the Emsella - secuirty on one of the assets below. BT…" at bounding box center [269, 304] width 285 height 93
click at [310, 265] on p "Chris review - Quest lend on the Emsella - secuirty on one of the assets below." at bounding box center [269, 266] width 274 height 7
click at [347, 271] on p "BTL will do B&C with 10% deposit on emscukpt in Dec or Jan" at bounding box center [269, 272] width 274 height 7
click at [230, 271] on p "BTL will do B&C with 10% deposit on emscukpt in Dec or Jan" at bounding box center [269, 272] width 274 height 7
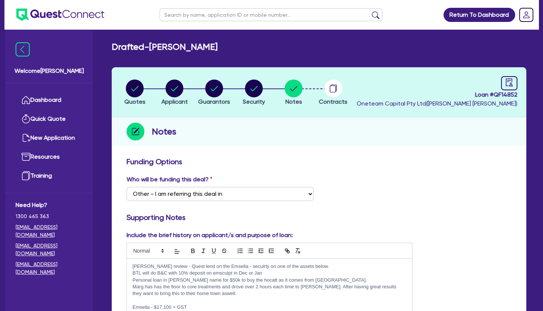
click at [264, 275] on p "BTL will do B&C with 10% deposit on emsculpt in Dec or Jan" at bounding box center [269, 272] width 274 height 7
click at [315, 280] on p "Personal loan in Greg name for $50k to buy the hocatt as it comes from Hong Kon…" at bounding box center [269, 279] width 274 height 7
click at [221, 289] on p "Marg has has the floor to core treatments and drove over 2 hours each time to h…" at bounding box center [269, 290] width 274 height 14
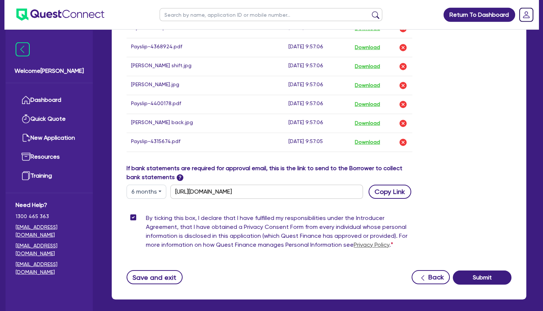
scroll to position [521, 0]
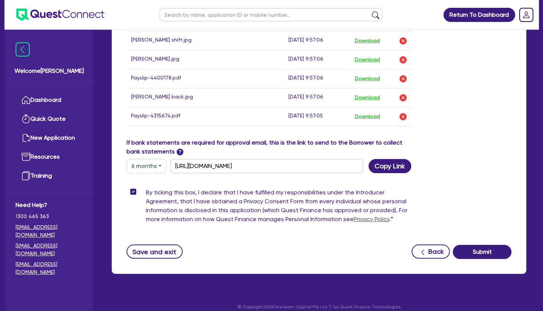
click at [160, 162] on button "6 months" at bounding box center [147, 166] width 40 height 14
click at [147, 181] on link "3 months" at bounding box center [156, 183] width 59 height 14
type input "https://scv.bankstatements.com.au/QUSE-QF14852"
click at [384, 164] on button "Copy Link" at bounding box center [390, 166] width 43 height 14
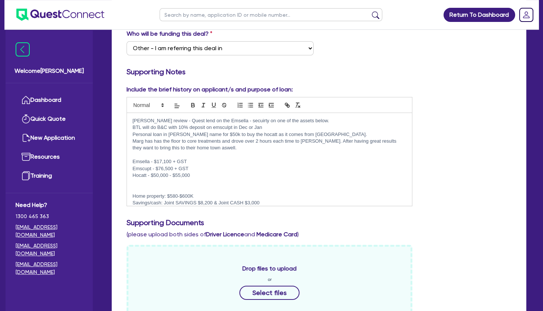
scroll to position [0, 0]
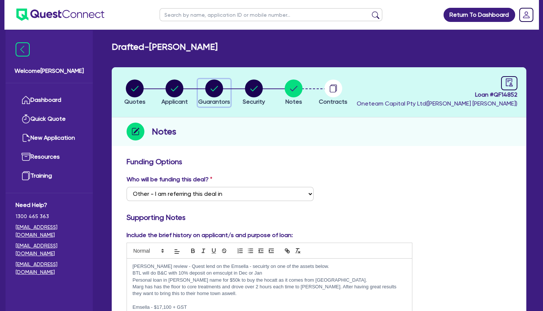
click at [217, 92] on circle "button" at bounding box center [214, 88] width 18 height 18
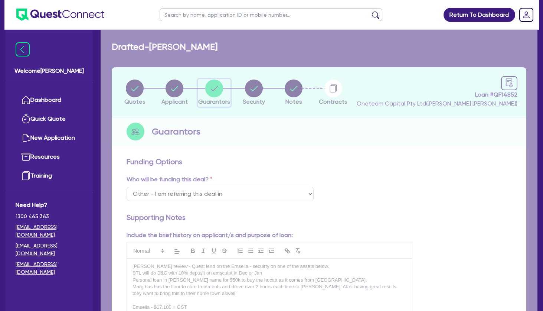
select select "MRS"
select select "NSW"
select select "MARRIED"
select select "PROPERTY"
select select "CASH"
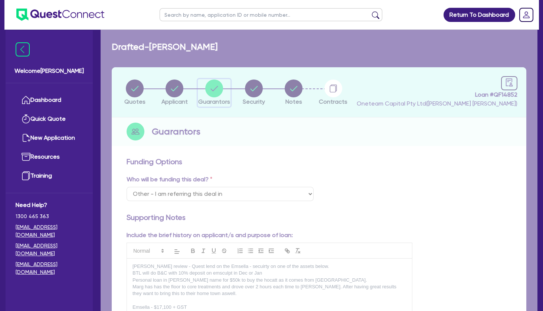
select select "VEHICLE"
select select "OTHER"
select select "MR"
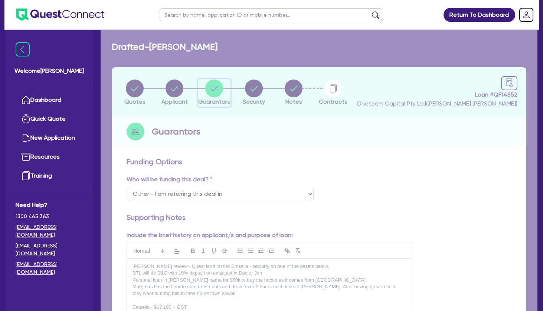
select select "NSW"
select select "MARRIED"
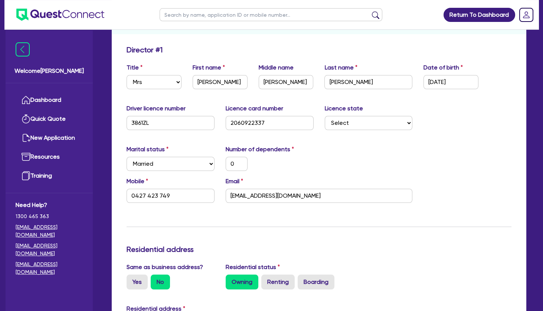
scroll to position [160, 0]
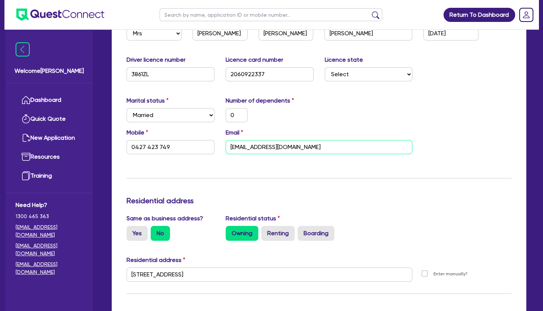
click at [255, 152] on input "heartandsoulhealing.101@gmail.com" at bounding box center [319, 147] width 187 height 14
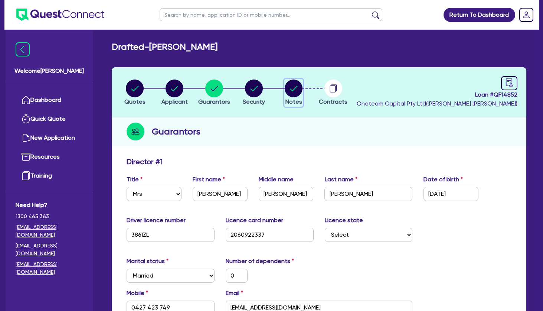
click at [290, 84] on circle "button" at bounding box center [294, 88] width 18 height 18
select select "Other"
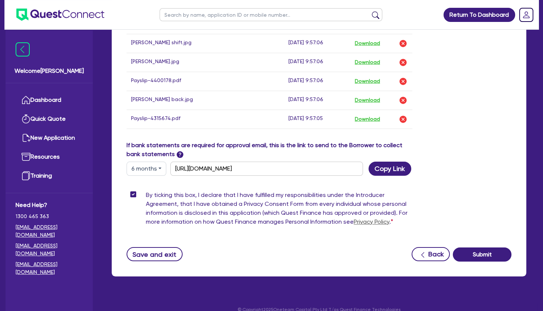
scroll to position [521, 0]
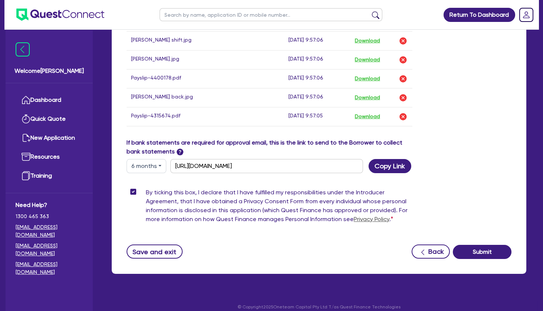
click at [162, 170] on button "6 months" at bounding box center [147, 166] width 40 height 14
click at [162, 182] on link "3 months" at bounding box center [156, 183] width 59 height 14
type input "https://scv.bankstatements.com.au/QUSE-QF14852"
click at [402, 166] on button "Copy Link" at bounding box center [390, 166] width 43 height 14
click at [456, 85] on div "Drop files to upload or Select files Document name Time uploaded Download link …" at bounding box center [319, 3] width 396 height 269
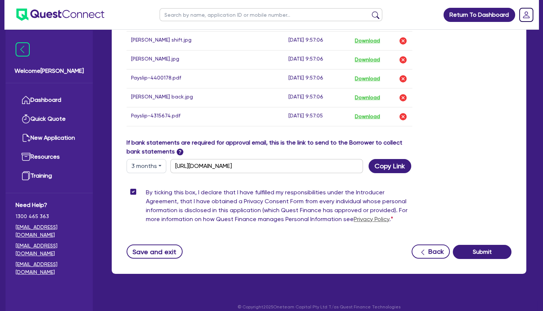
click at [448, 111] on div "Drop files to upload or Select files Document name Time uploaded Download link …" at bounding box center [319, 3] width 396 height 269
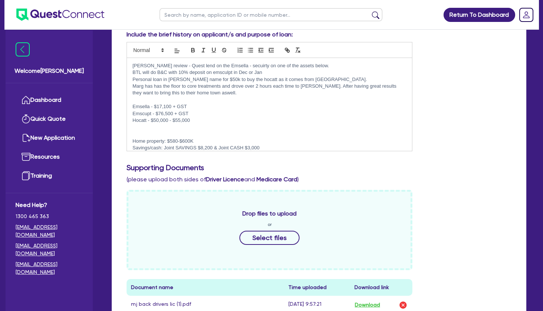
scroll to position [0, 0]
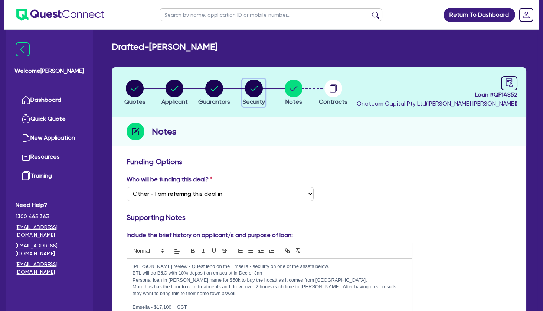
click at [254, 91] on circle "button" at bounding box center [254, 88] width 18 height 18
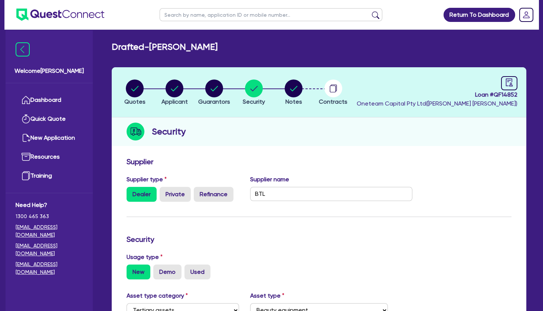
click at [281, 136] on div "Security" at bounding box center [319, 131] width 415 height 29
click at [216, 86] on circle "button" at bounding box center [214, 88] width 18 height 18
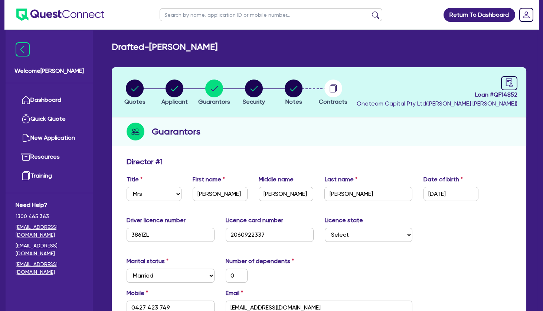
click at [184, 42] on h2 "Drafted - JONES, MARGARET THERESE" at bounding box center [165, 47] width 106 height 11
drag, startPoint x: 286, startPoint y: 126, endPoint x: 265, endPoint y: 105, distance: 29.4
click at [284, 124] on div "Guarantors" at bounding box center [319, 131] width 415 height 29
click at [254, 87] on circle "button" at bounding box center [254, 88] width 18 height 18
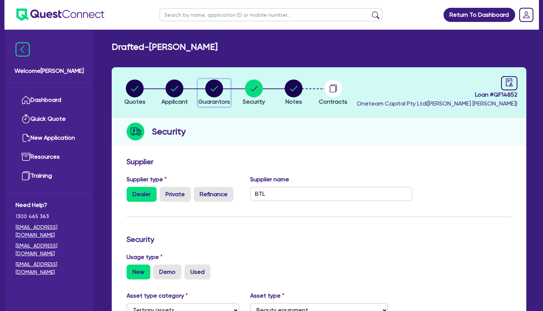
click at [213, 86] on circle "button" at bounding box center [214, 88] width 18 height 18
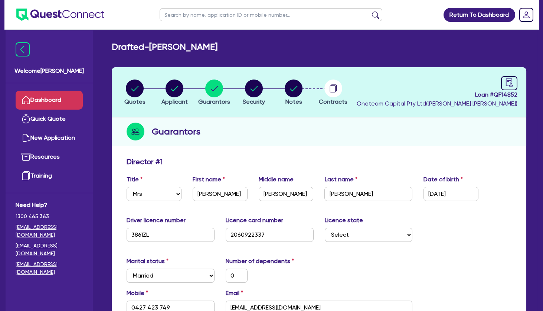
click at [66, 98] on link "Dashboard" at bounding box center [49, 100] width 67 height 19
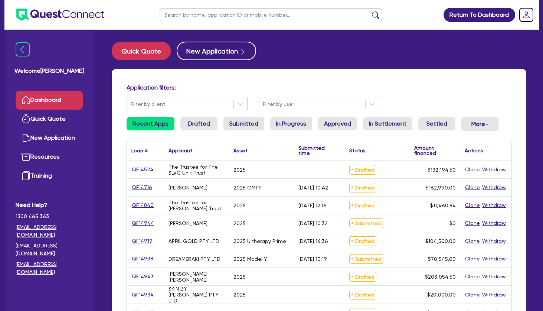
click at [250, 20] on input "text" at bounding box center [271, 14] width 223 height 13
click at [370, 11] on button "submit" at bounding box center [376, 16] width 12 height 10
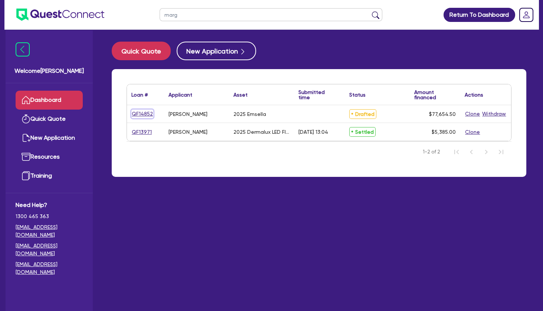
click at [146, 112] on link "QF14852" at bounding box center [142, 113] width 22 height 9
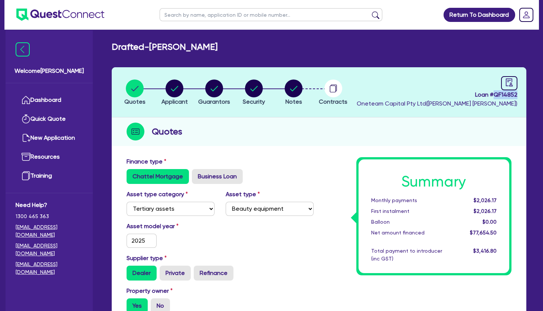
drag, startPoint x: 518, startPoint y: 95, endPoint x: 494, endPoint y: 94, distance: 23.5
click at [494, 94] on header "Quotes Applicant Guarantors Security Notes Contracts Loan # QF14852 Oneteam Cap…" at bounding box center [319, 92] width 415 height 50
copy span "QF14852"
click at [294, 85] on circle "button" at bounding box center [294, 88] width 18 height 18
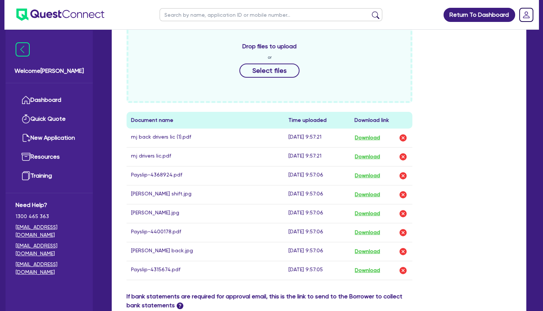
scroll to position [528, 0]
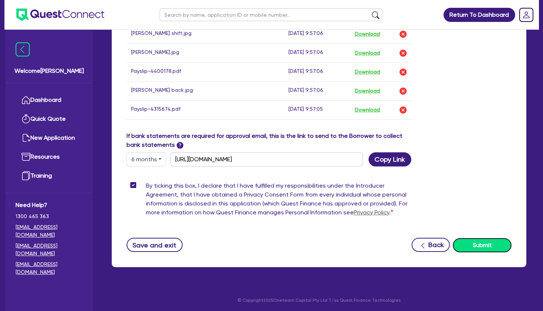
click at [481, 243] on button "Submit" at bounding box center [482, 245] width 59 height 14
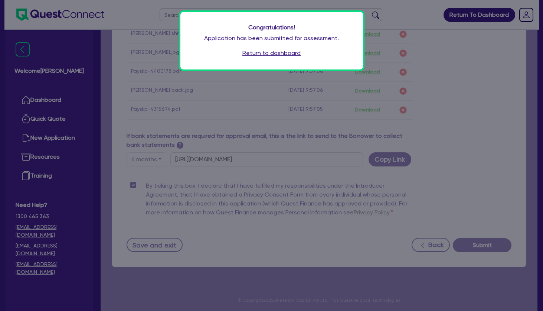
click at [278, 53] on link "Return to dashboard" at bounding box center [271, 53] width 58 height 9
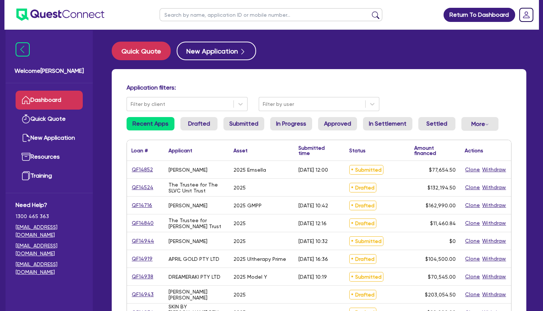
click at [354, 68] on div "Quick Quote New Application Application filters: Filter by client Filter by use…" at bounding box center [319, 302] width 437 height 521
